Goal: Information Seeking & Learning: Find specific fact

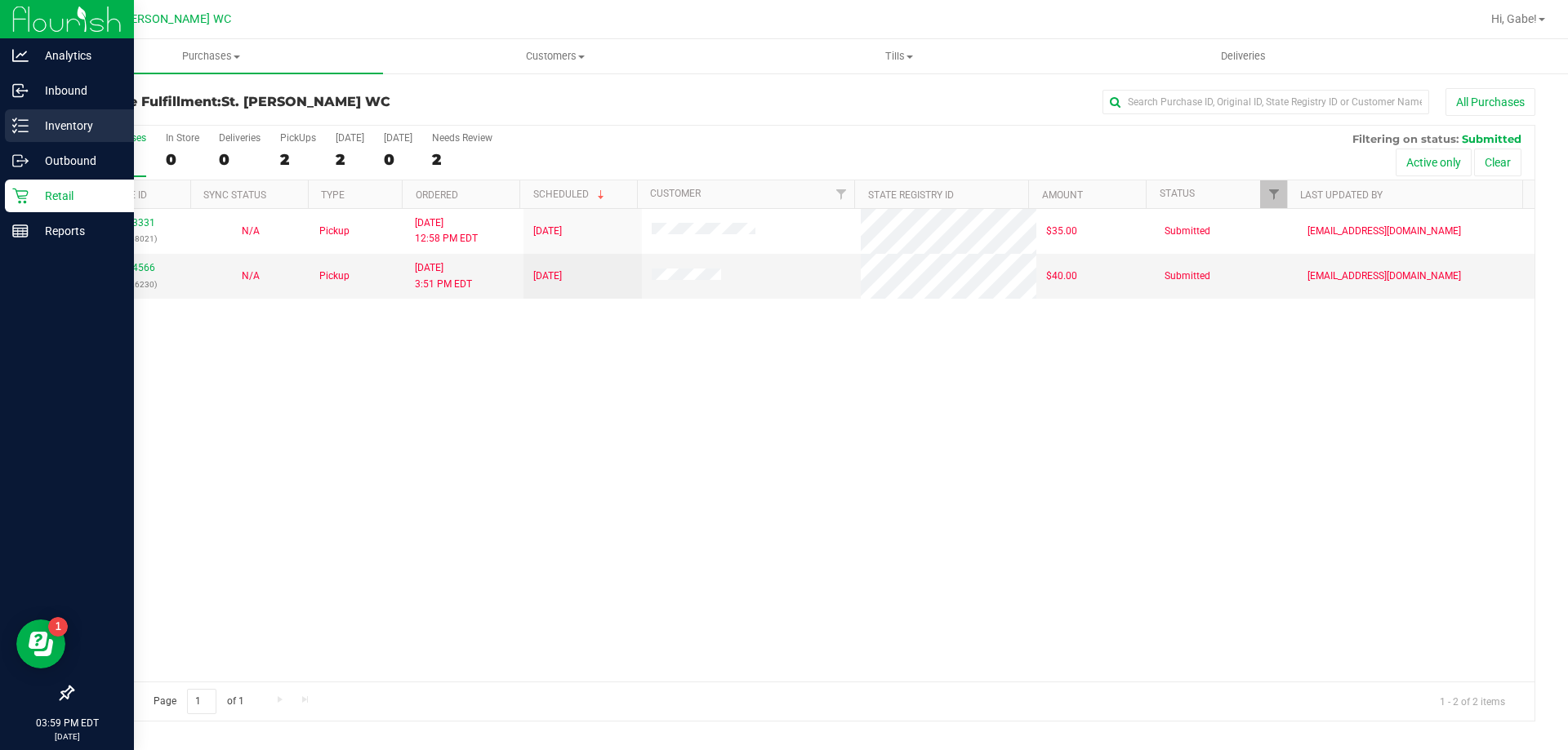
click at [13, 124] on icon at bounding box center [20, 126] width 16 height 16
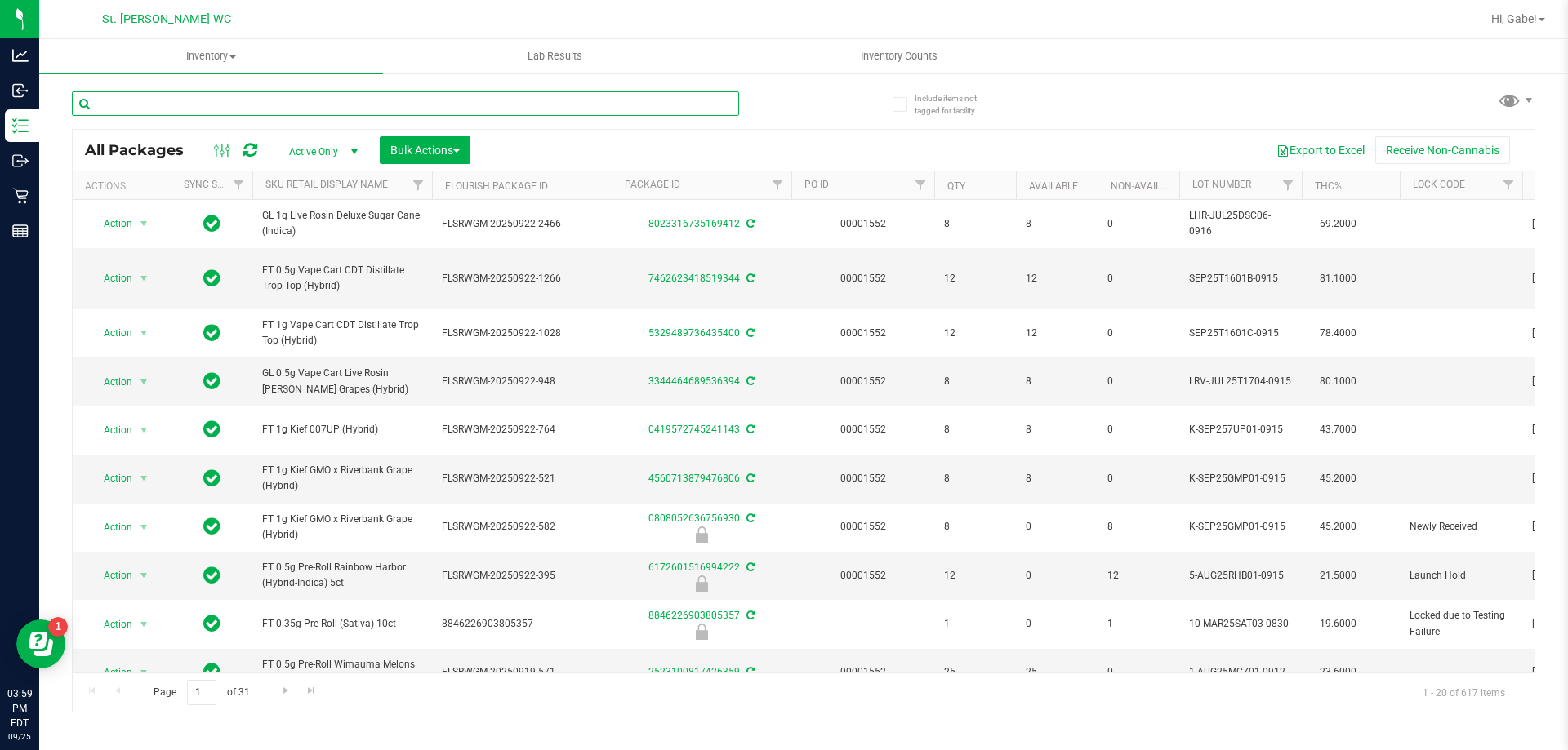
click at [344, 106] on input "text" at bounding box center [405, 103] width 667 height 25
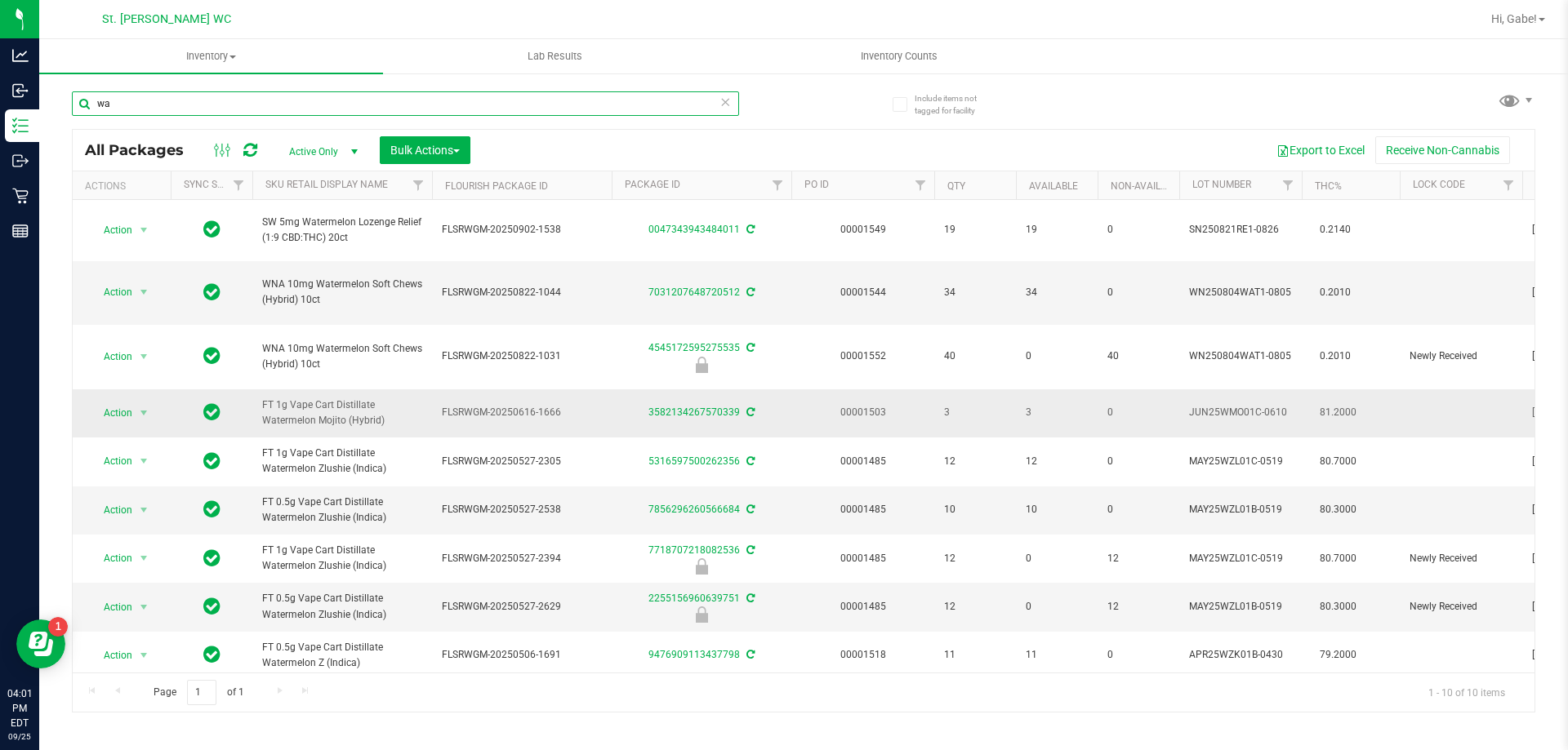
type input "w"
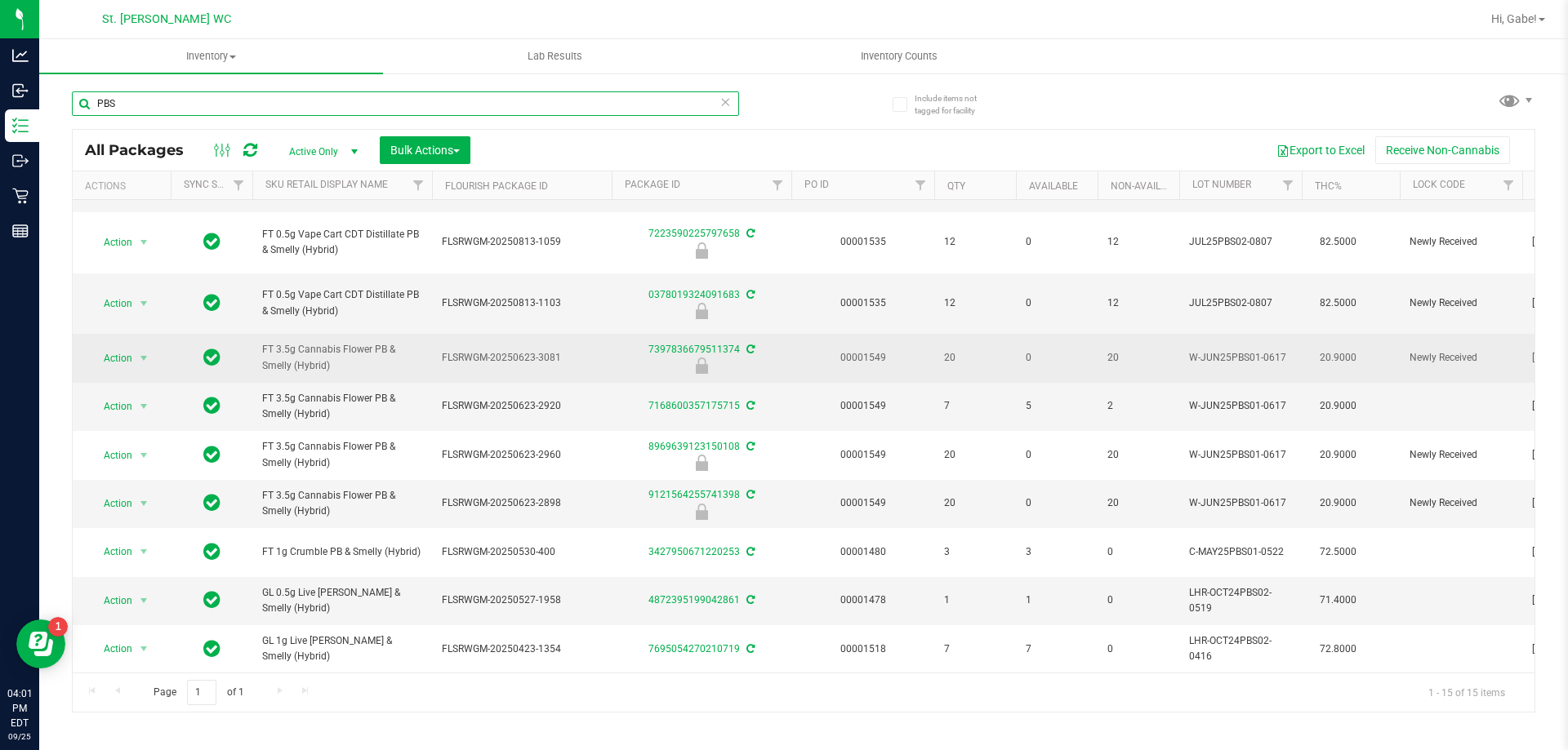
scroll to position [340, 0]
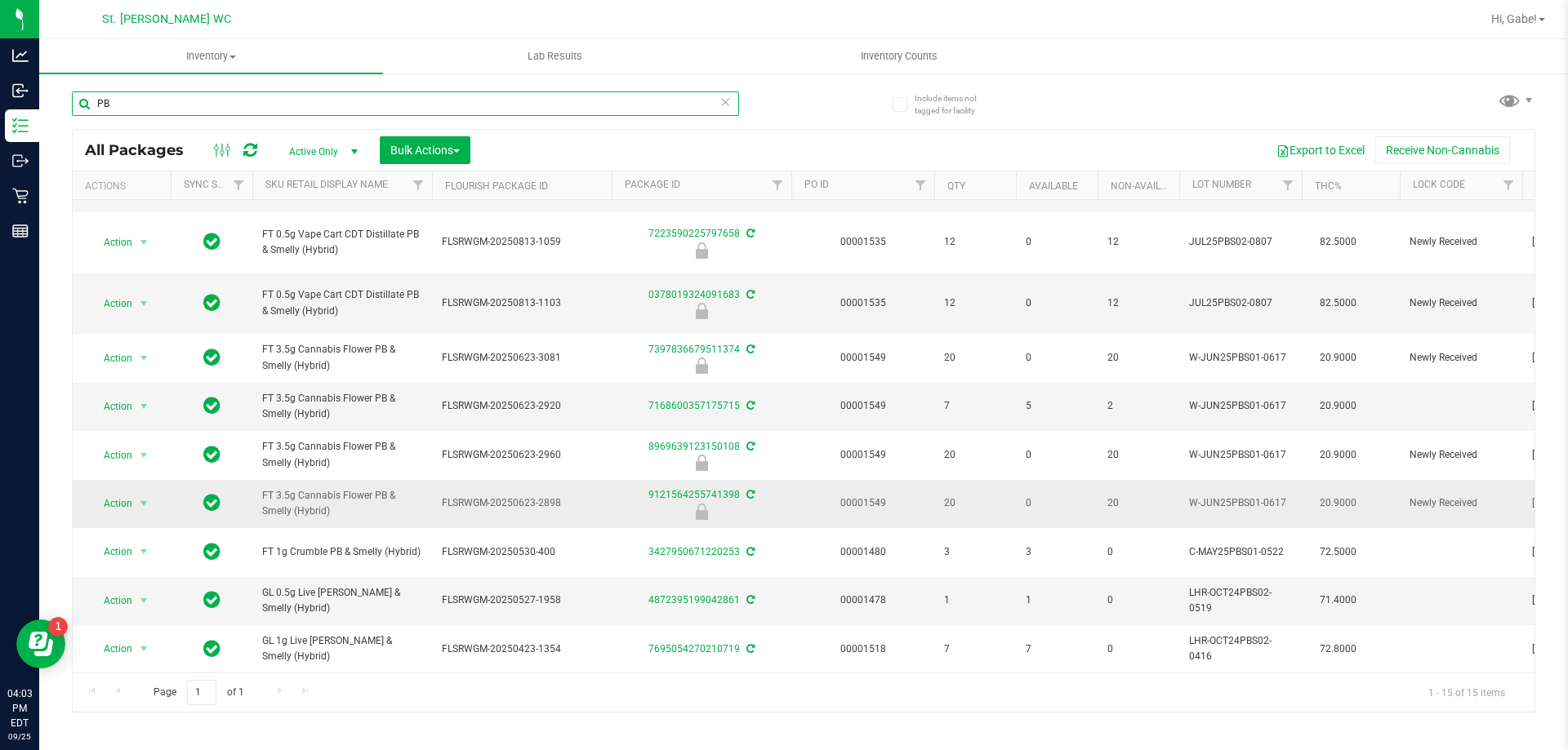
type input "P"
type input "GPE"
